Goal: Complete application form

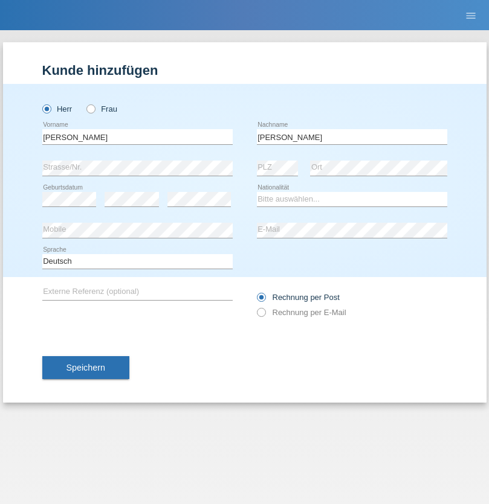
type input "[PERSON_NAME]"
select select "CH"
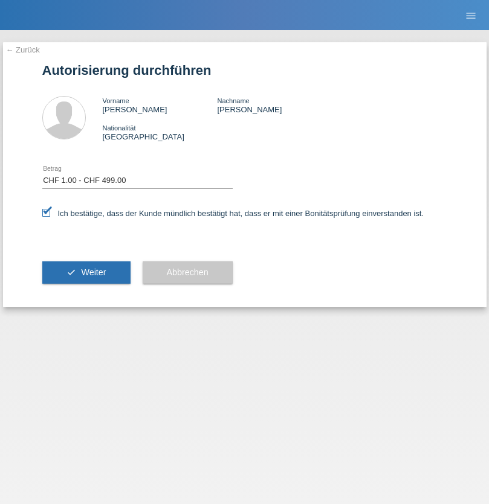
select select "1"
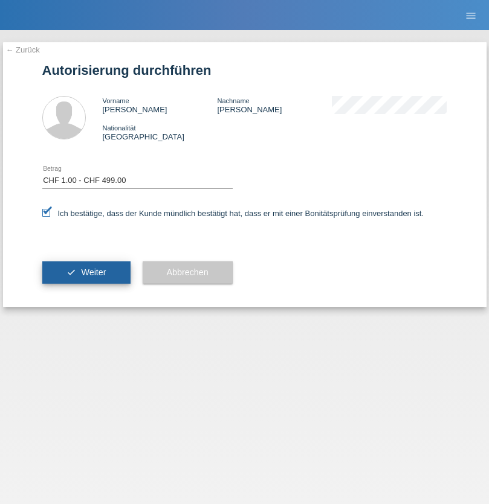
click at [86, 272] on span "Weiter" at bounding box center [93, 273] width 25 height 10
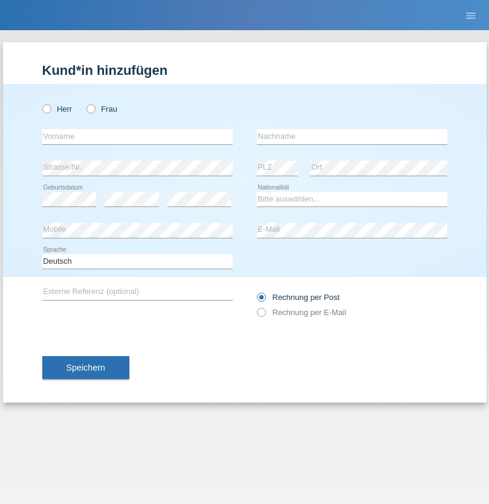
radio input "true"
click at [137, 136] on input "text" at bounding box center [137, 136] width 190 height 15
type input "firat"
click at [351, 136] on input "text" at bounding box center [352, 136] width 190 height 15
type input "kara"
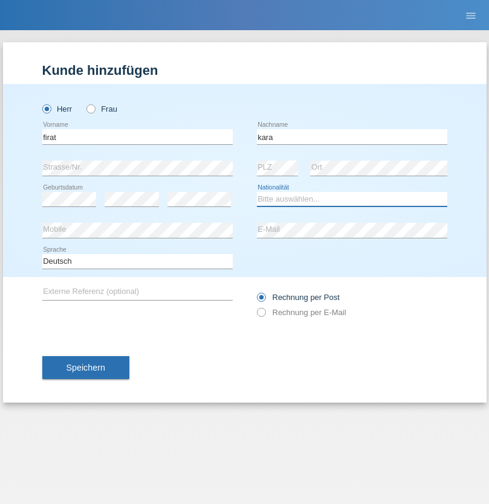
select select "CH"
